Goal: Check status: Check status

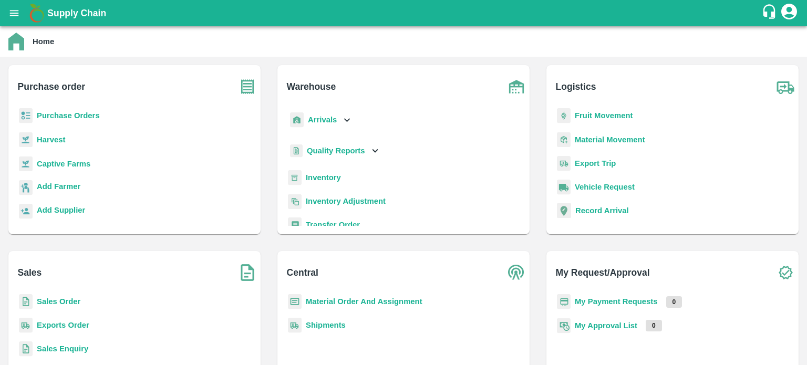
click at [48, 306] on b "Sales Order" at bounding box center [59, 301] width 44 height 8
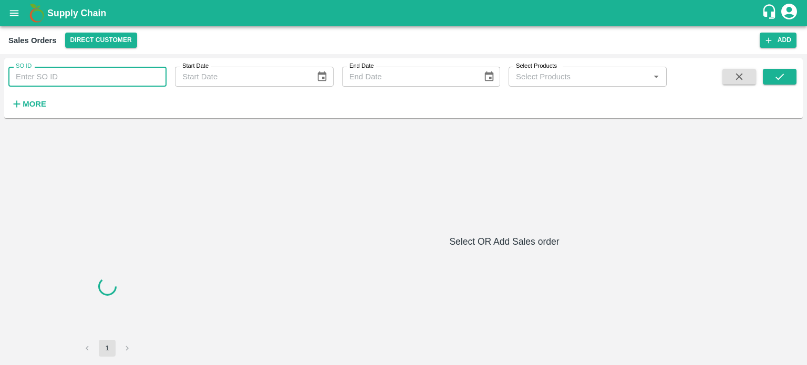
click at [47, 78] on input "SO ID" at bounding box center [87, 77] width 158 height 20
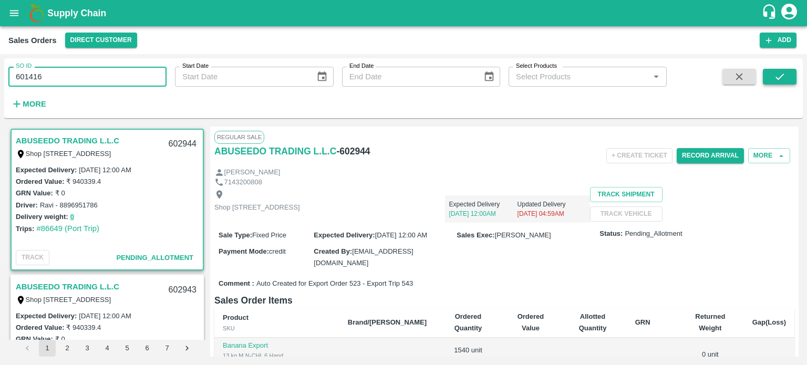
type input "601416"
click at [773, 71] on button "submit" at bounding box center [780, 77] width 34 height 16
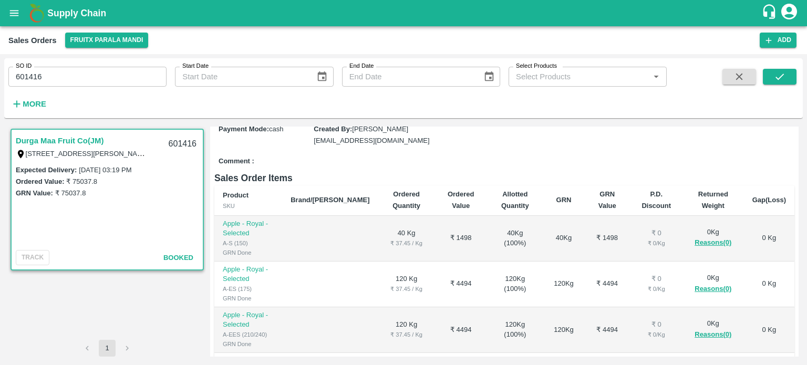
scroll to position [112, 0]
click at [374, 172] on div "Comment :" at bounding box center [504, 163] width 580 height 18
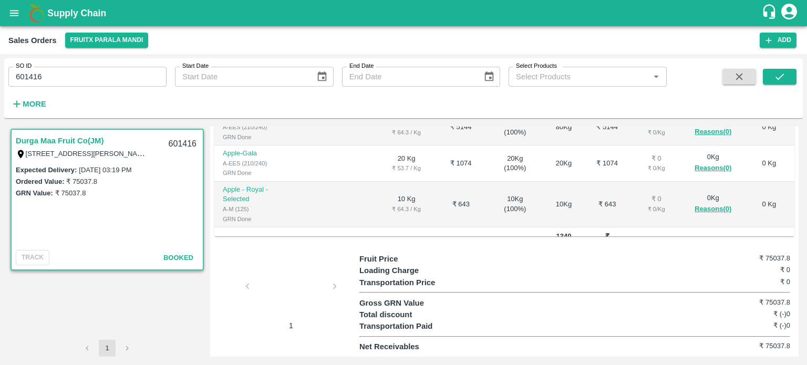
scroll to position [904, 0]
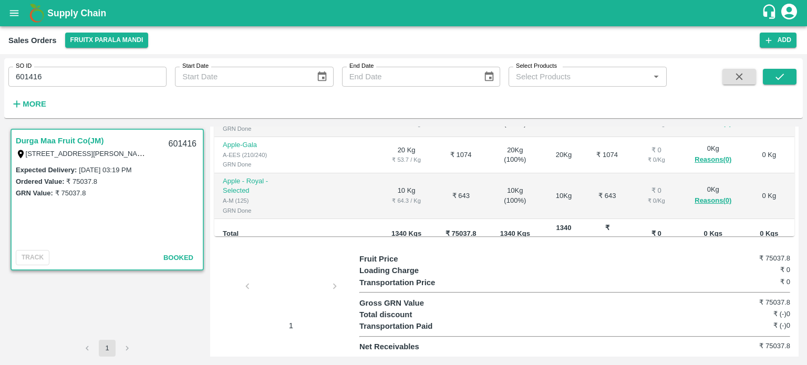
click at [27, 76] on input "601416" at bounding box center [87, 77] width 158 height 20
